Goal: Find specific page/section: Find specific page/section

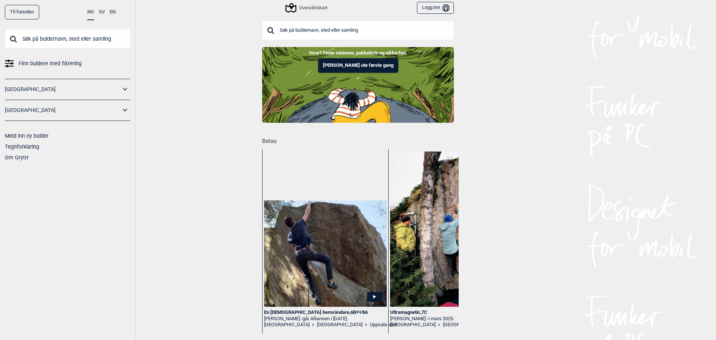
click at [403, 26] on input "text" at bounding box center [358, 30] width 192 height 19
click at [310, 25] on input "text" at bounding box center [358, 30] width 192 height 19
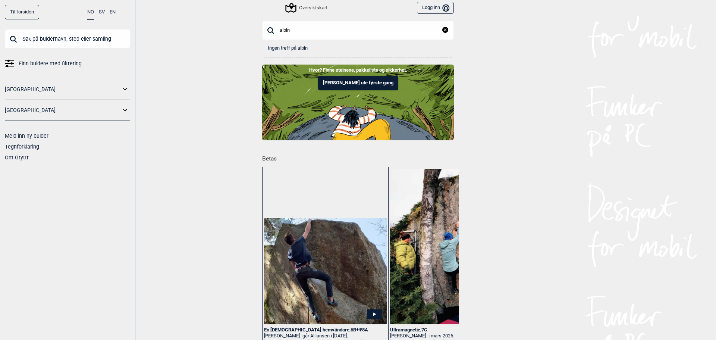
type input "albin"
click at [443, 32] on icon "reset" at bounding box center [446, 30] width 6 height 6
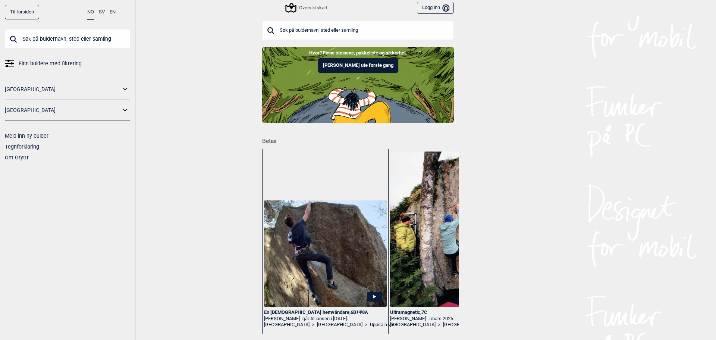
click at [105, 89] on link "[GEOGRAPHIC_DATA]" at bounding box center [63, 89] width 116 height 11
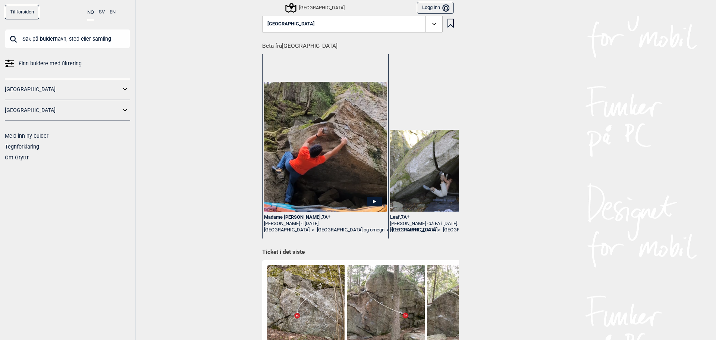
click at [315, 28] on button "[GEOGRAPHIC_DATA]" at bounding box center [352, 24] width 181 height 17
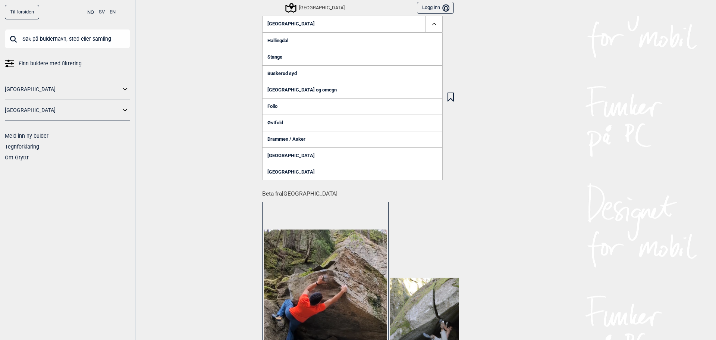
click at [203, 34] on div "Til forsiden NO SV EN Finn buldere med filtrering [GEOGRAPHIC_DATA] [GEOGRAPHIC…" at bounding box center [358, 170] width 716 height 340
click at [79, 34] on input "text" at bounding box center [67, 38] width 125 height 19
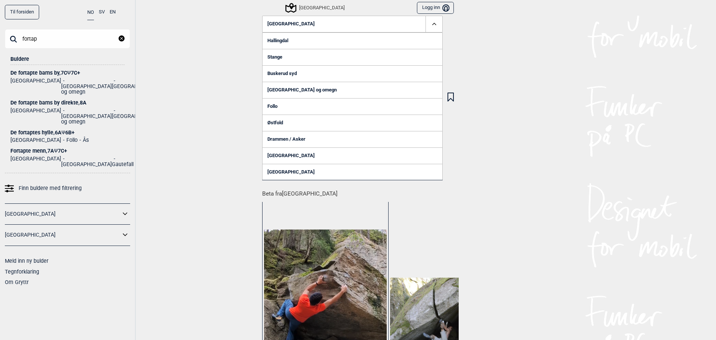
type input "fortap"
click at [54, 71] on div "De fortapte barns by , 7C Ψ 7C+" at bounding box center [67, 73] width 114 height 6
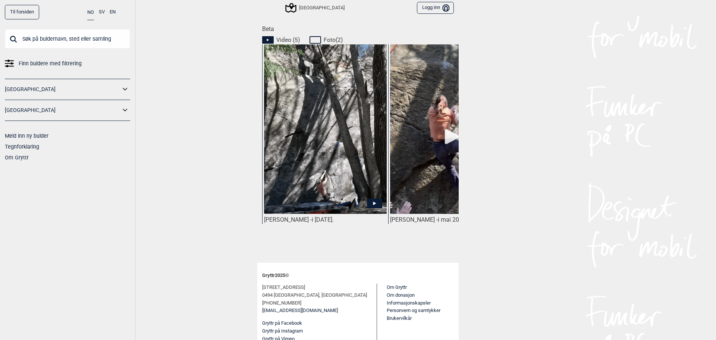
scroll to position [222, 0]
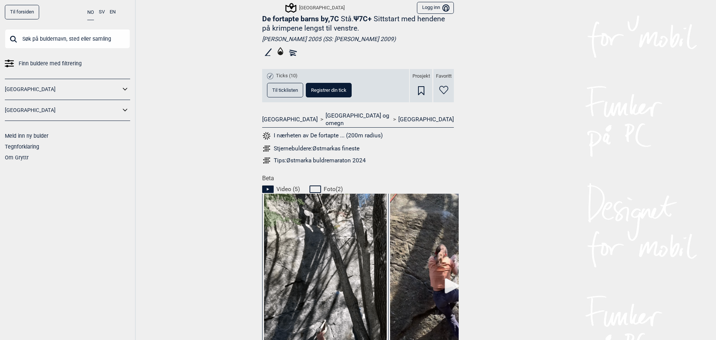
click at [294, 91] on span "Til ticklisten" at bounding box center [285, 90] width 26 height 5
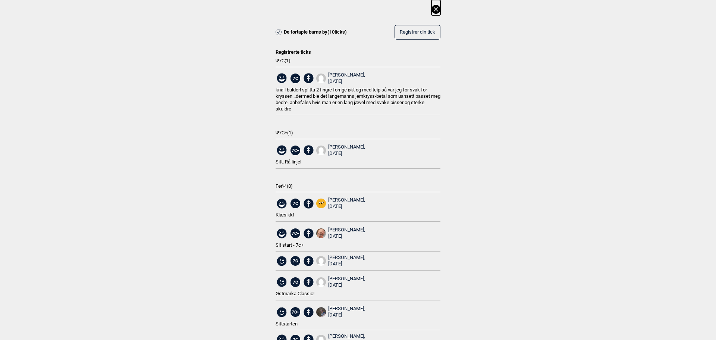
click at [339, 229] on div "[PERSON_NAME], [DATE]" at bounding box center [346, 233] width 37 height 13
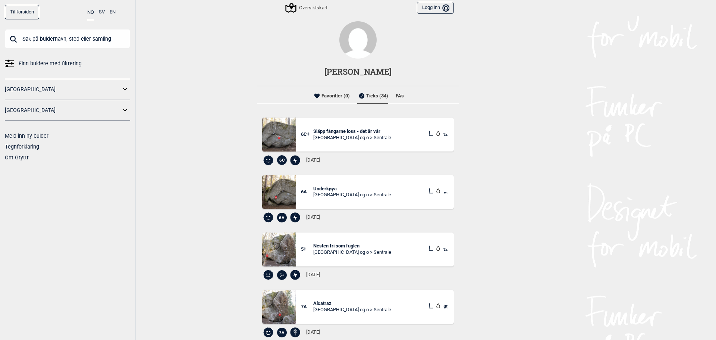
click at [321, 132] on span "Släpp fångarne loss - det är vår" at bounding box center [352, 131] width 78 height 6
click at [400, 97] on li "FAs" at bounding box center [400, 95] width 8 height 15
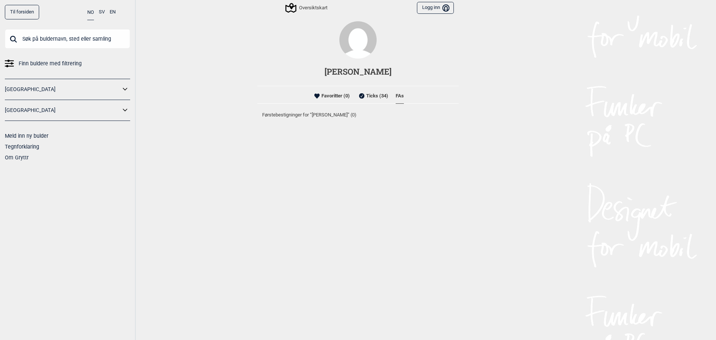
click at [337, 96] on li "Favoritter (0)" at bounding box center [331, 95] width 37 height 15
click at [373, 96] on li "Ticks (34)" at bounding box center [372, 95] width 31 height 15
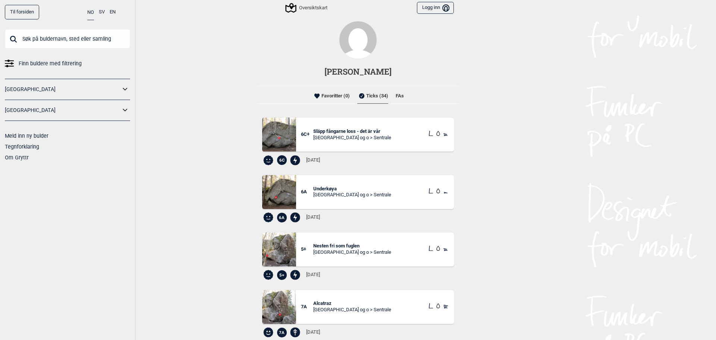
click at [351, 39] on img at bounding box center [358, 39] width 37 height 37
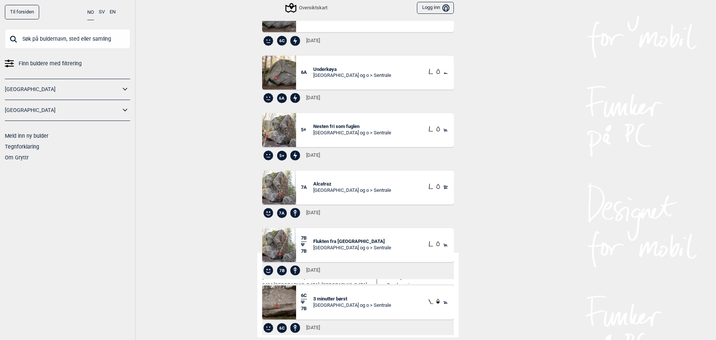
scroll to position [37, 0]
